Goal: Task Accomplishment & Management: Manage account settings

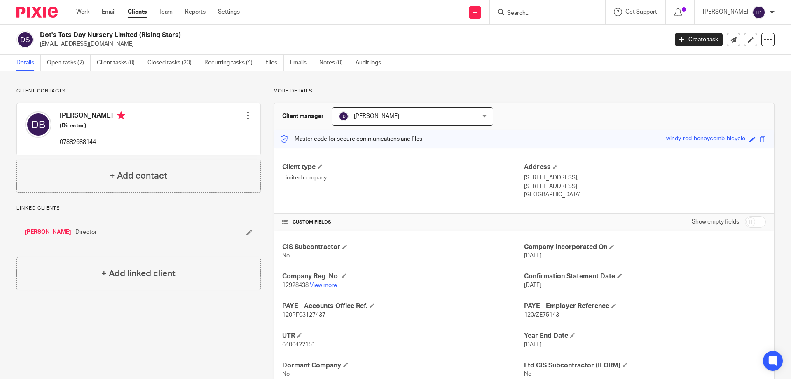
click at [526, 12] on input "Search" at bounding box center [544, 13] width 74 height 7
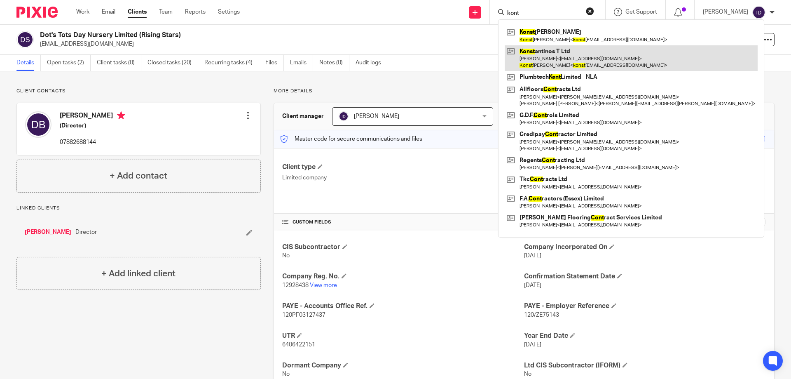
type input "kont"
click at [562, 53] on link at bounding box center [631, 58] width 253 height 26
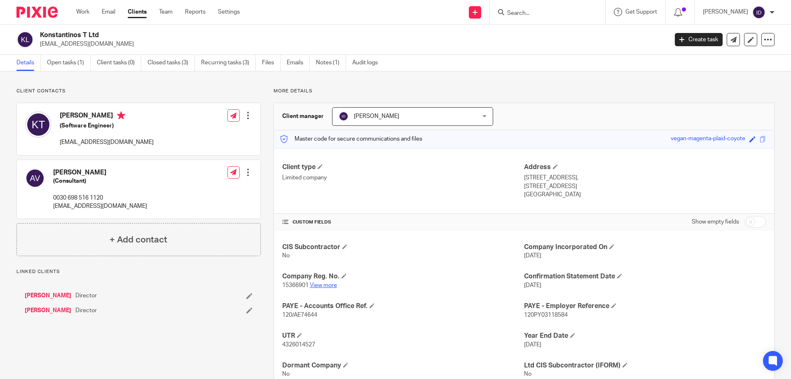
click at [320, 286] on link "View more" at bounding box center [323, 285] width 27 height 6
click at [542, 12] on input "Search" at bounding box center [544, 13] width 74 height 7
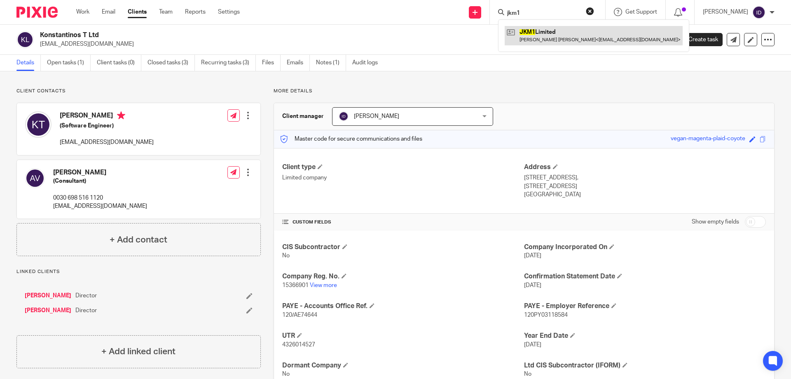
type input "jkm1"
click at [561, 35] on link at bounding box center [594, 35] width 178 height 19
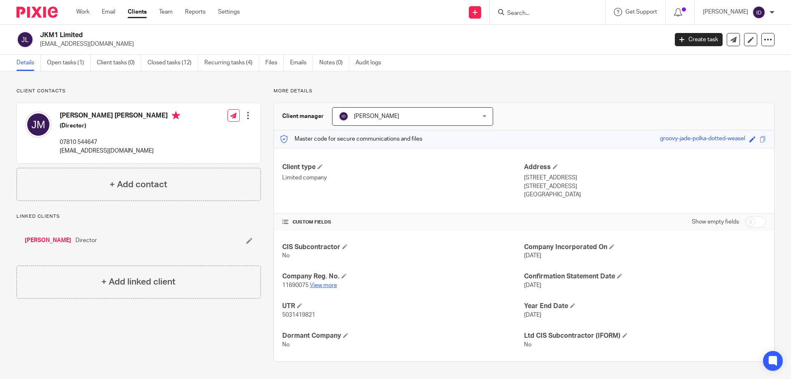
click at [326, 285] on link "View more" at bounding box center [323, 285] width 27 height 6
click at [65, 63] on link "Open tasks (1)" at bounding box center [69, 63] width 44 height 16
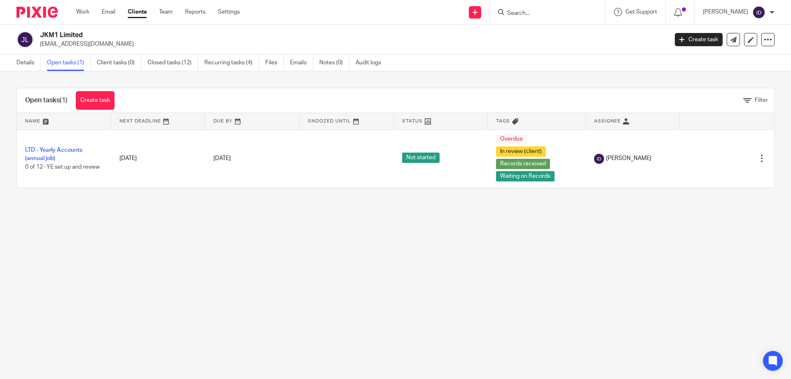
click at [540, 13] on input "Search" at bounding box center [544, 13] width 74 height 7
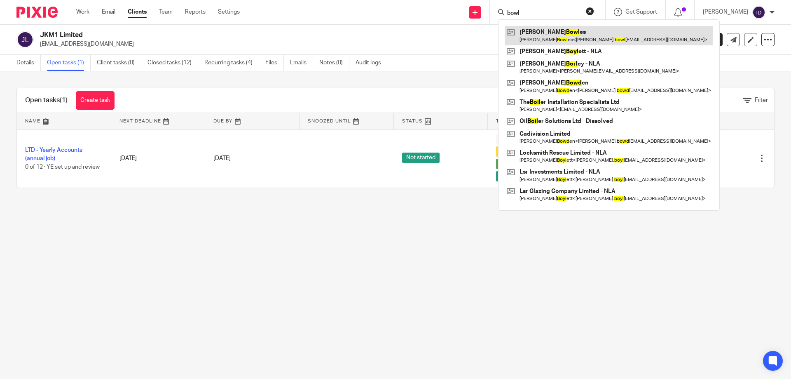
type input "bowl"
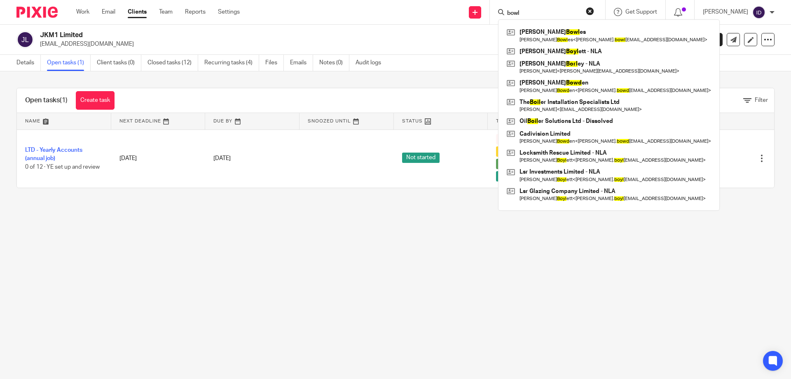
click at [134, 215] on main "JKM1 Limited macjohnk@yahoo.co.uk Create task Update from Companies House Expor…" at bounding box center [395, 189] width 791 height 379
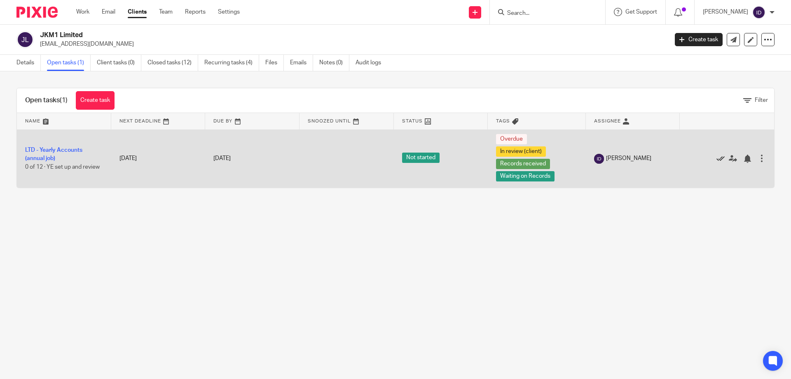
click at [717, 157] on icon at bounding box center [721, 159] width 8 height 8
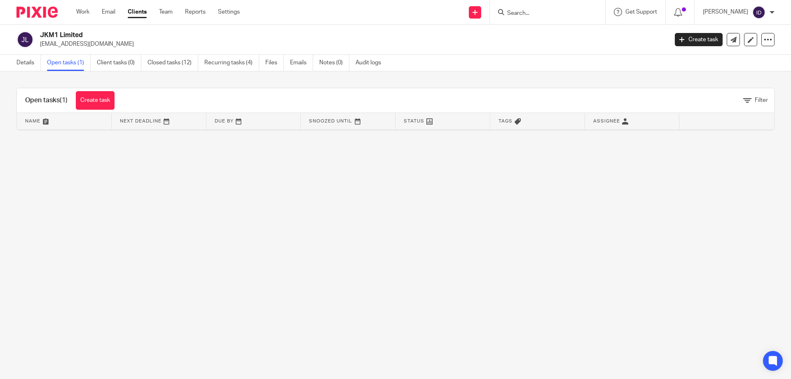
click at [548, 15] on input "Search" at bounding box center [544, 13] width 74 height 7
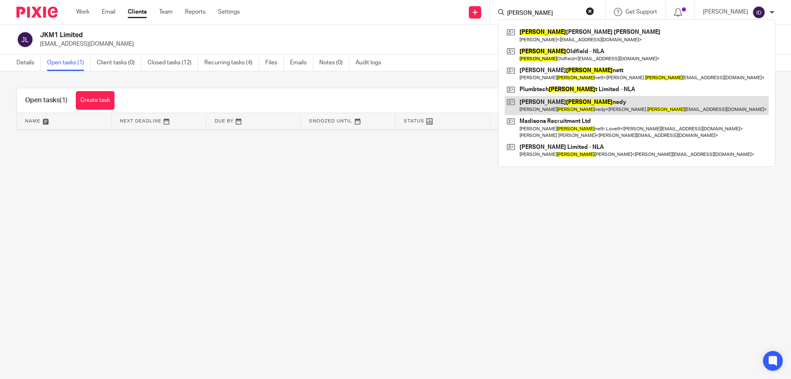
type input "ken"
click at [557, 99] on link at bounding box center [637, 105] width 264 height 19
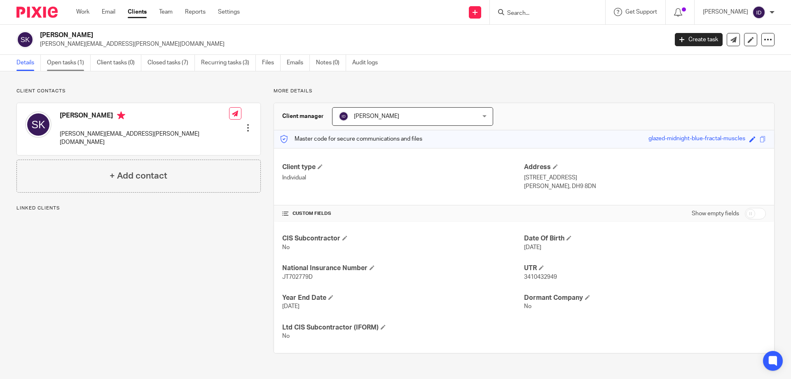
click at [55, 67] on link "Open tasks (1)" at bounding box center [69, 63] width 44 height 16
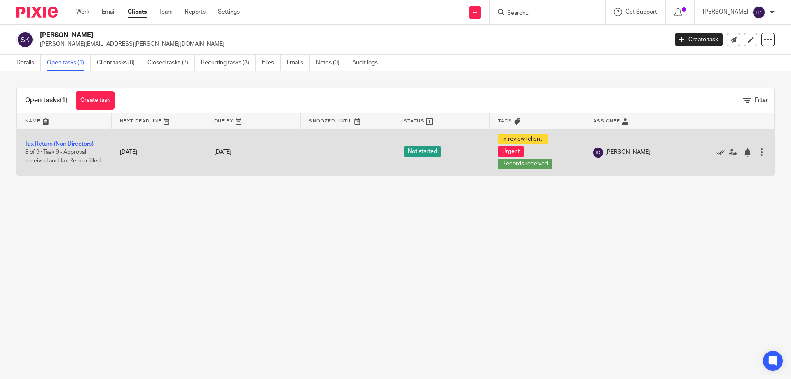
click at [717, 153] on icon at bounding box center [721, 152] width 8 height 8
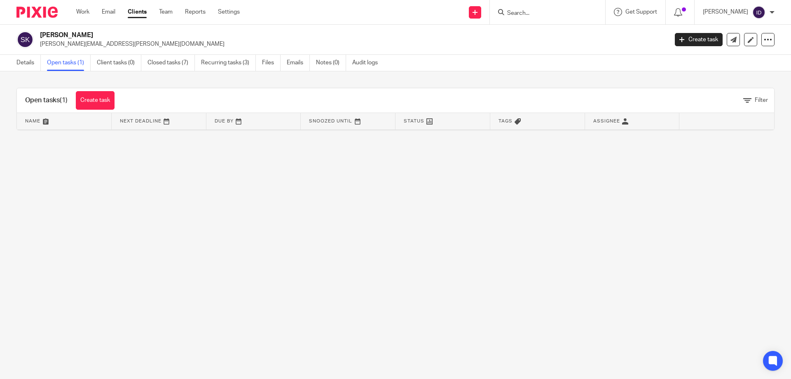
click at [536, 19] on div at bounding box center [547, 12] width 115 height 24
click at [538, 15] on input "Search" at bounding box center [544, 13] width 74 height 7
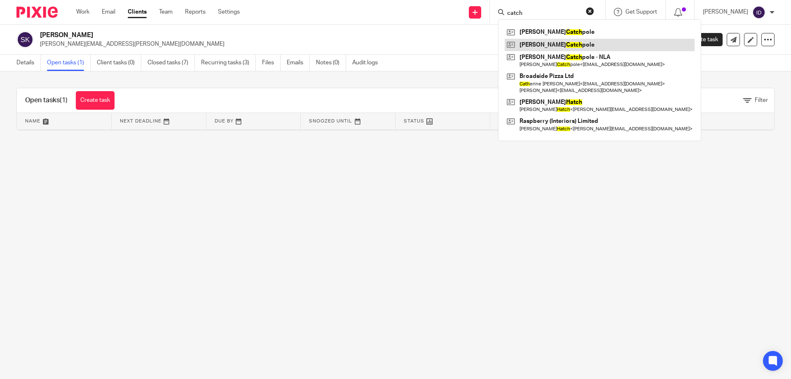
type input "catch"
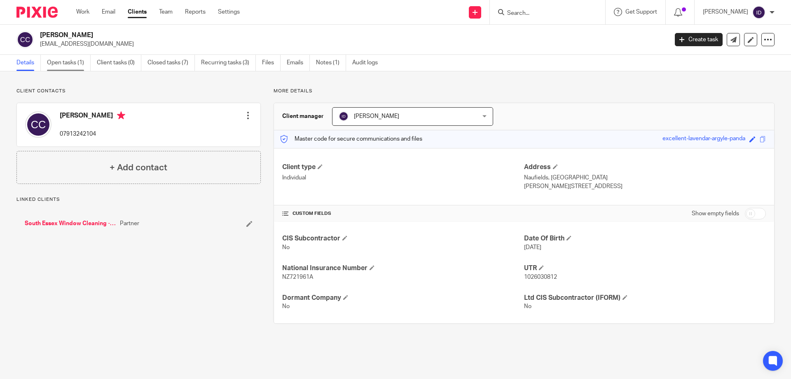
click at [67, 65] on link "Open tasks (1)" at bounding box center [69, 63] width 44 height 16
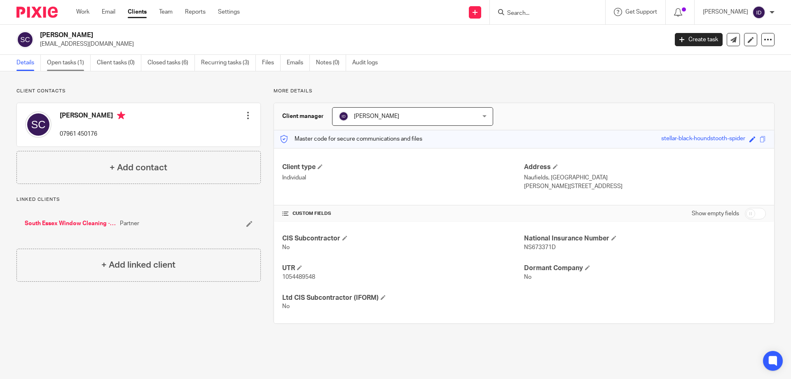
click at [68, 67] on link "Open tasks (1)" at bounding box center [69, 63] width 44 height 16
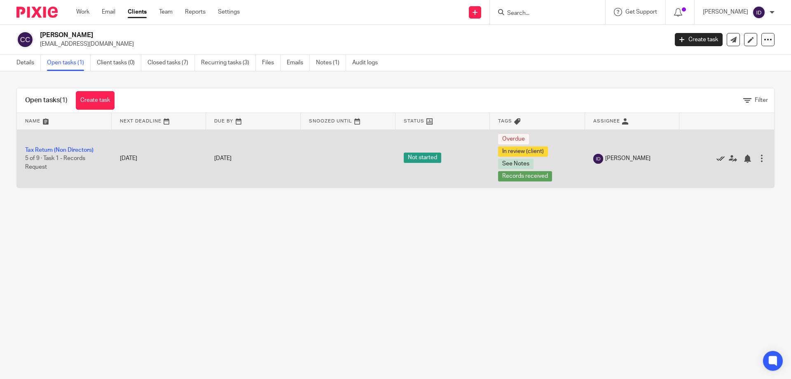
click at [717, 160] on icon at bounding box center [721, 159] width 8 height 8
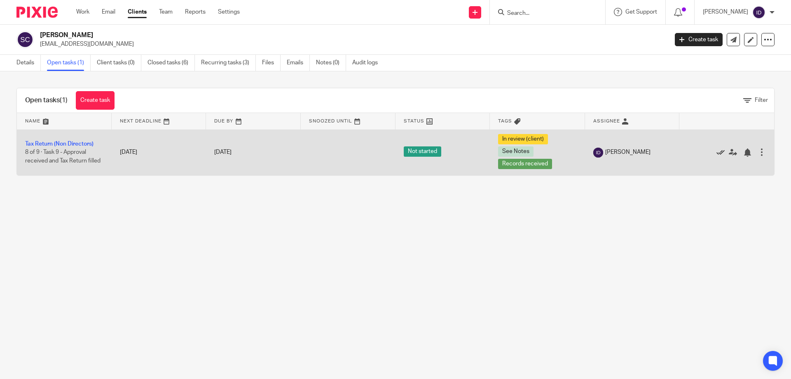
click at [717, 153] on icon at bounding box center [721, 152] width 8 height 8
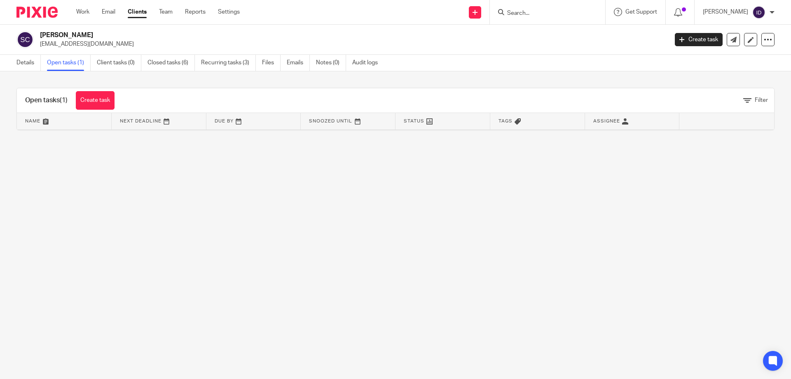
click at [536, 13] on input "Search" at bounding box center [544, 13] width 74 height 7
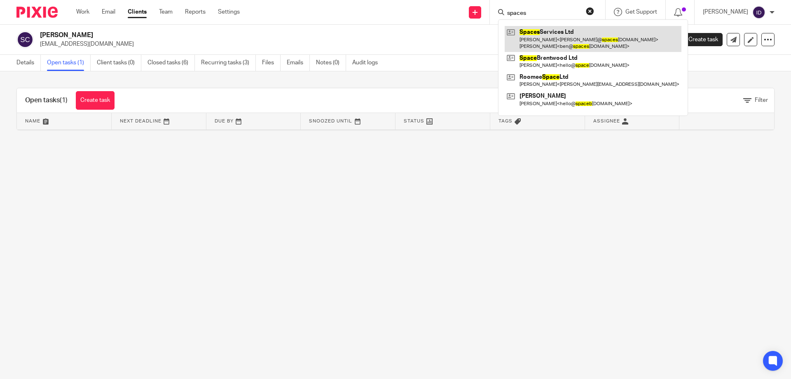
type input "spaces"
click at [557, 36] on link at bounding box center [593, 39] width 177 height 26
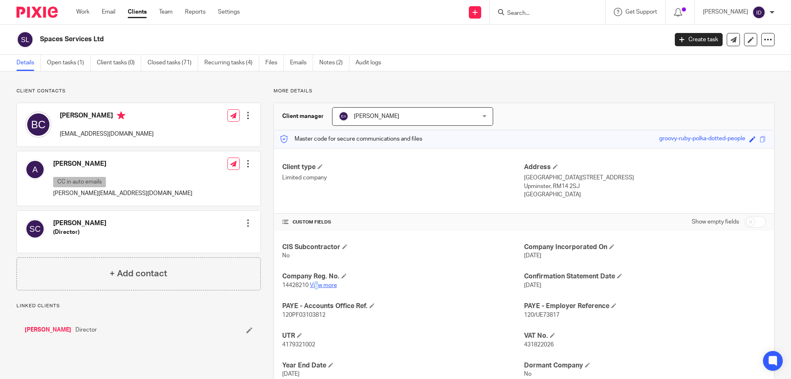
click at [317, 282] on p "14428210 View more" at bounding box center [403, 285] width 242 height 8
click at [317, 284] on link "View more" at bounding box center [323, 285] width 27 height 6
